Goal: Task Accomplishment & Management: Manage account settings

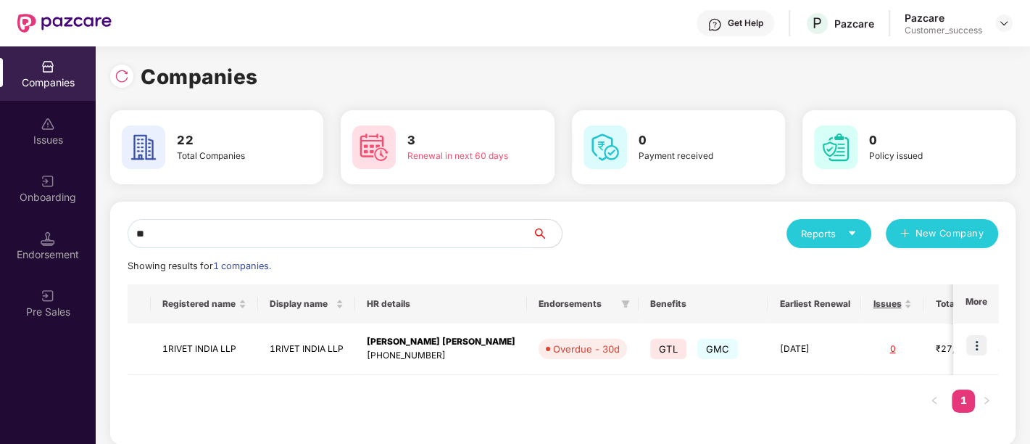
scroll to position [11, 0]
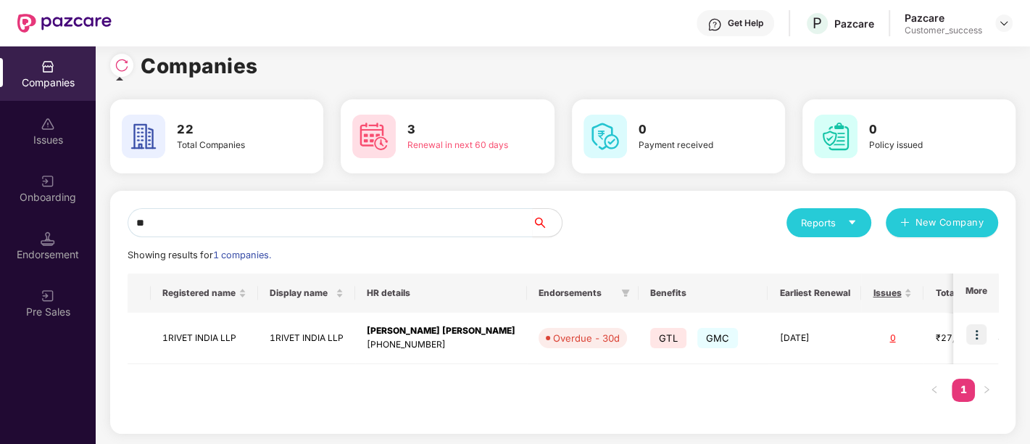
click at [116, 67] on img at bounding box center [122, 65] width 15 height 15
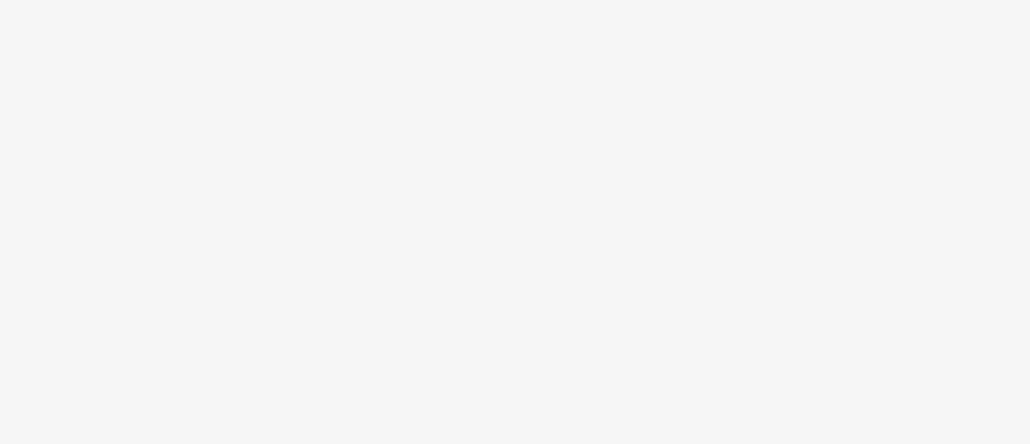
click at [460, 222] on body at bounding box center [515, 222] width 1030 height 444
click at [300, 96] on body at bounding box center [515, 222] width 1030 height 444
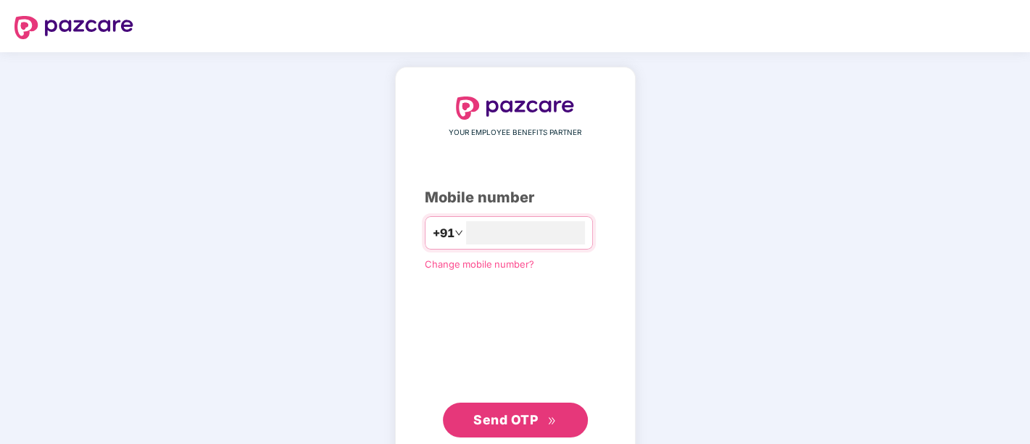
type input "**********"
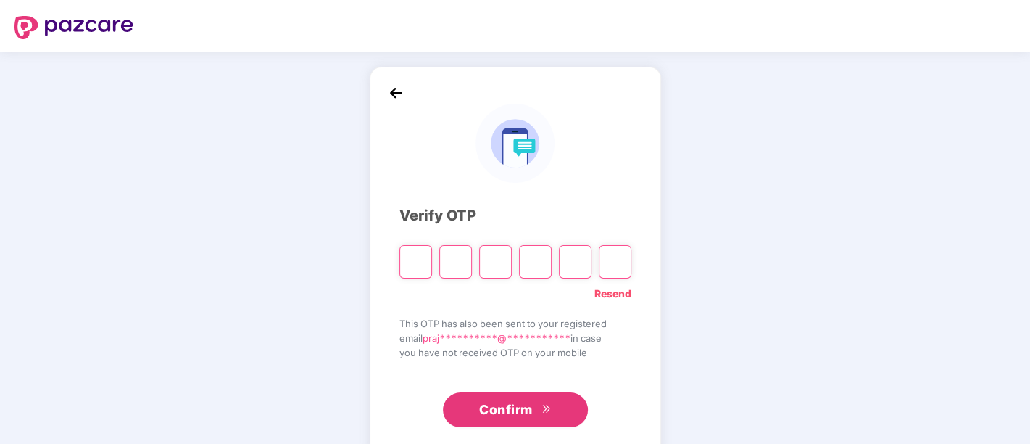
type input "*"
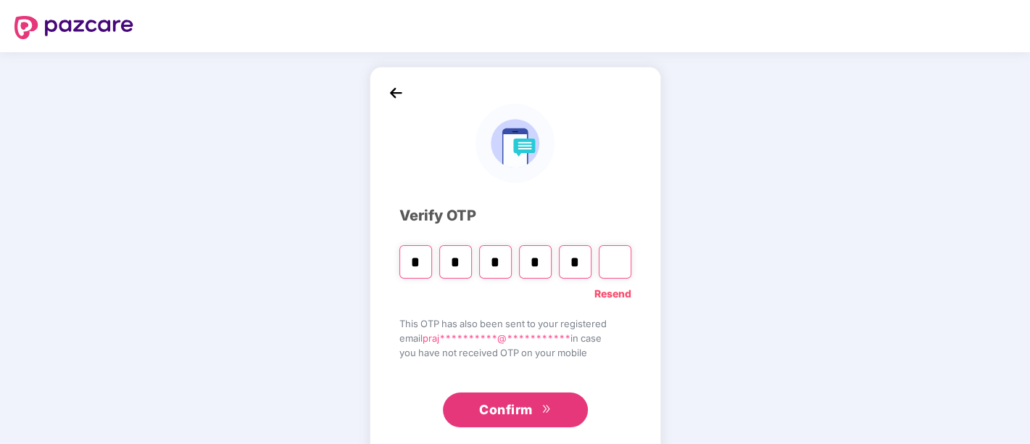
type input "*"
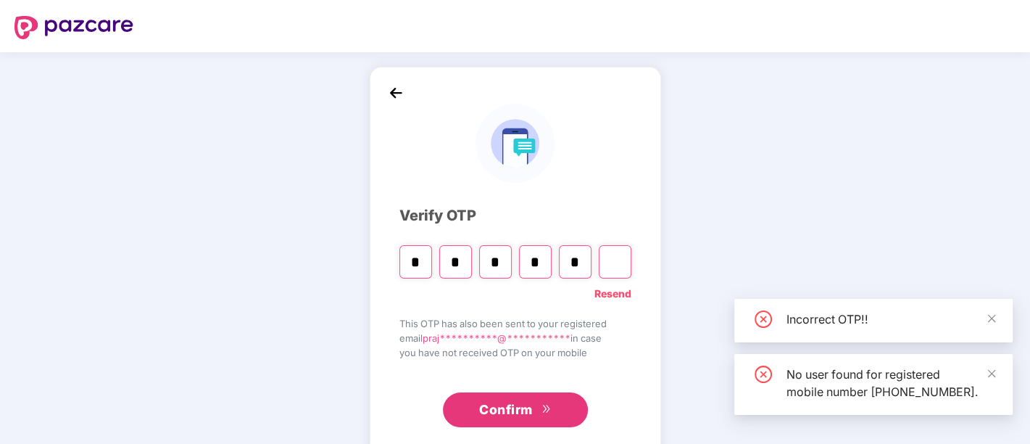
type input "*"
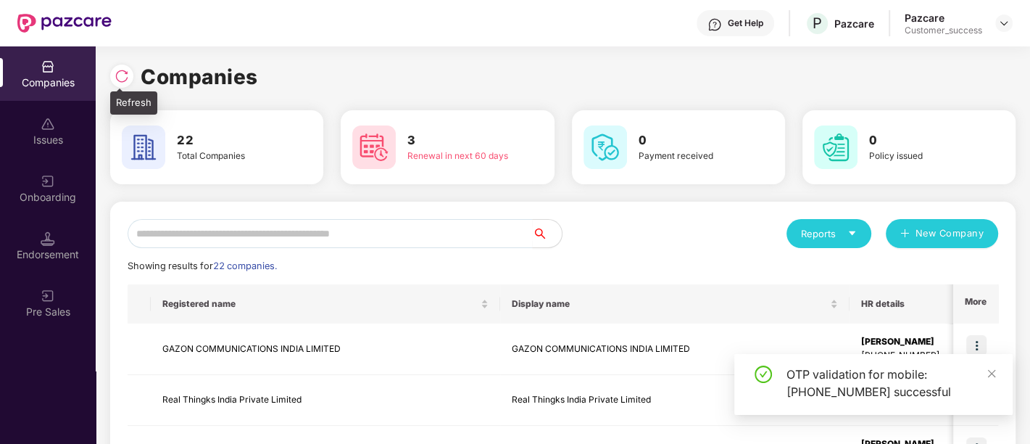
click at [117, 67] on div at bounding box center [121, 76] width 23 height 23
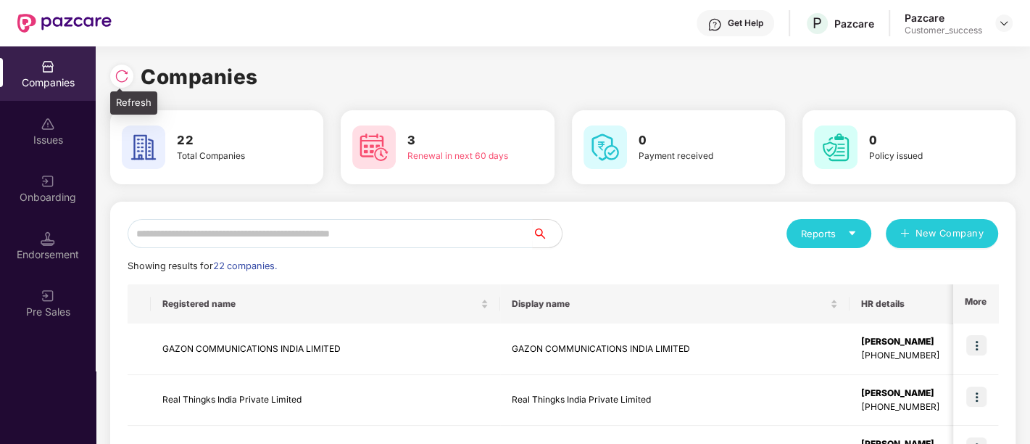
click at [116, 75] on img at bounding box center [122, 76] width 15 height 15
click at [329, 77] on div "Companies" at bounding box center [563, 77] width 906 height 32
